Goal: Task Accomplishment & Management: Manage account settings

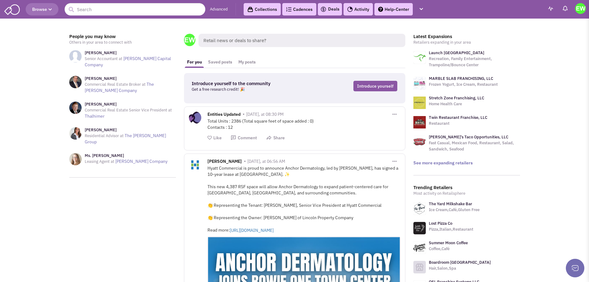
click at [583, 10] on img at bounding box center [580, 8] width 11 height 11
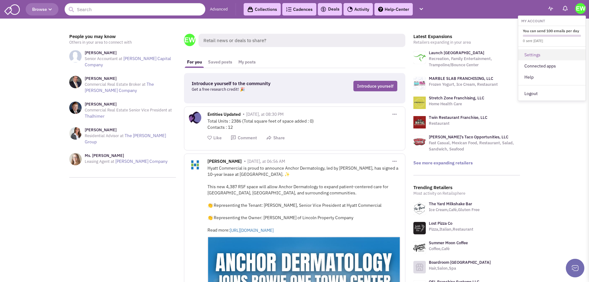
click at [536, 55] on link "Settings" at bounding box center [551, 54] width 67 height 11
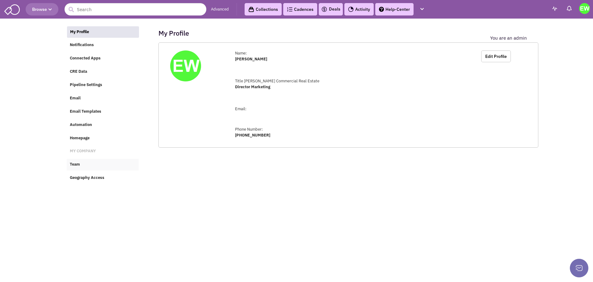
click at [75, 162] on span "Team" at bounding box center [75, 164] width 10 height 5
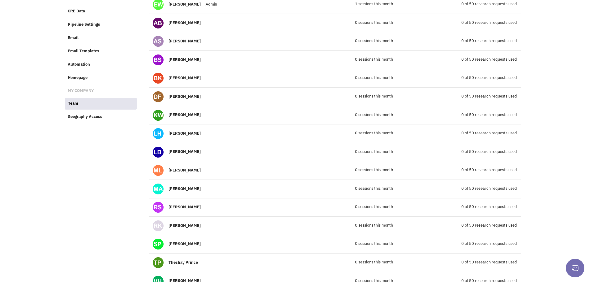
scroll to position [70, 0]
